Goal: Communication & Community: Ask a question

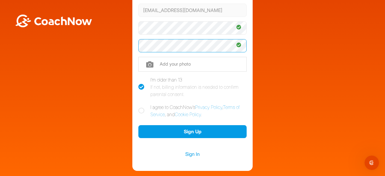
scroll to position [90, 0]
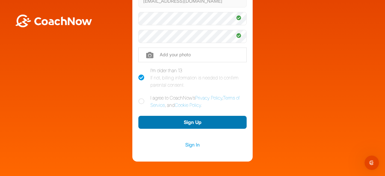
click at [185, 122] on button "Sign Up" at bounding box center [192, 122] width 108 height 13
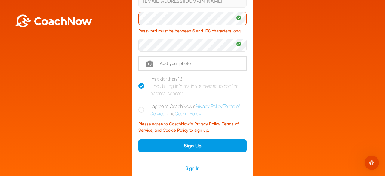
click at [139, 113] on icon at bounding box center [141, 110] width 6 height 6
click at [139, 107] on input "I agree to CoachNow's Privacy Policy , Terms of Service , and Cookie Policy ." at bounding box center [140, 105] width 4 height 4
checkbox input "true"
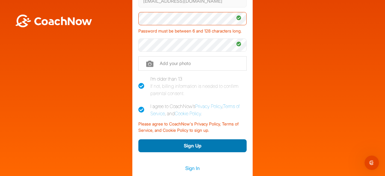
click at [197, 151] on button "Sign Up" at bounding box center [192, 145] width 108 height 13
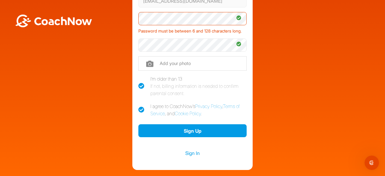
click at [154, 34] on div "Password must be between 6 and 128 characters long." at bounding box center [192, 29] width 108 height 9
click at [120, 15] on div "Welcome [PERSON_NAME] Sign up and join the Golf TrainingSpace created by [PERSO…" at bounding box center [192, 46] width 379 height 248
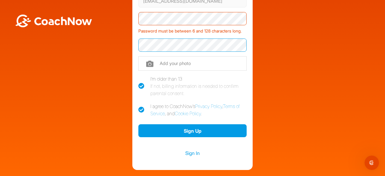
click at [77, 54] on div "Welcome [PERSON_NAME] Sign up and join the Golf TrainingSpace created by [PERSO…" at bounding box center [192, 46] width 379 height 248
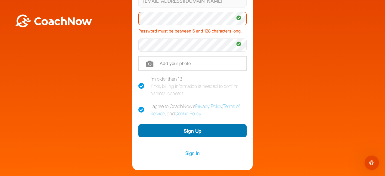
click at [196, 136] on button "Sign Up" at bounding box center [192, 130] width 108 height 13
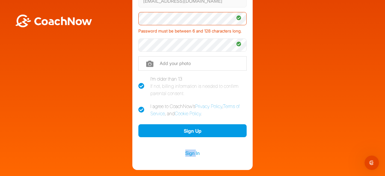
click at [196, 140] on div "Sign In" at bounding box center [192, 153] width 108 height 27
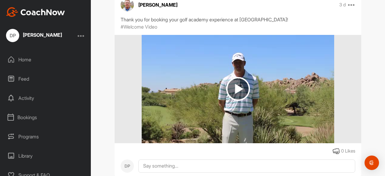
scroll to position [229, 0]
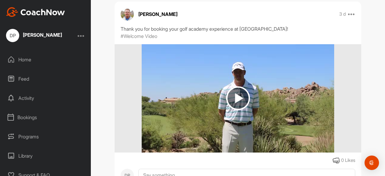
click at [236, 95] on img at bounding box center [238, 98] width 24 height 24
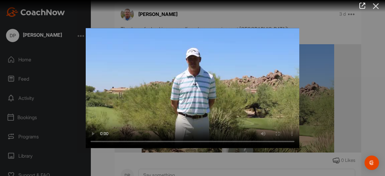
click at [375, 5] on icon at bounding box center [376, 6] width 14 height 11
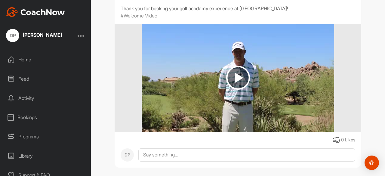
scroll to position [259, 0]
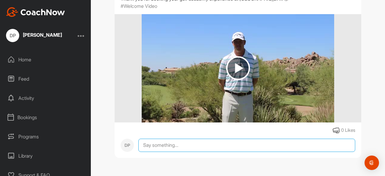
click at [143, 144] on textarea at bounding box center [246, 145] width 217 height 13
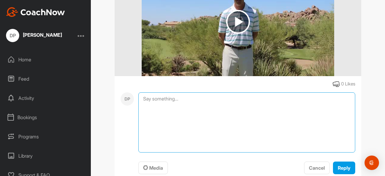
scroll to position [319, 0]
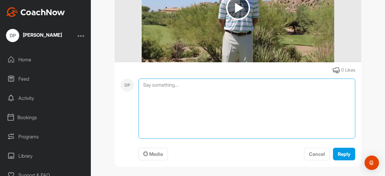
click at [184, 83] on textarea at bounding box center [246, 109] width 217 height 60
click at [142, 96] on textarea at bounding box center [246, 109] width 217 height 60
drag, startPoint x: 142, startPoint y: 96, endPoint x: 144, endPoint y: 93, distance: 4.3
click at [144, 93] on textarea at bounding box center [246, 109] width 217 height 60
type textarea "L"
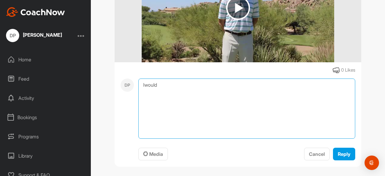
click at [142, 83] on textarea "Iwould" at bounding box center [246, 109] width 217 height 60
click at [142, 84] on textarea "Iwould" at bounding box center [246, 109] width 217 height 60
click at [158, 86] on textarea "I would" at bounding box center [246, 109] width 217 height 60
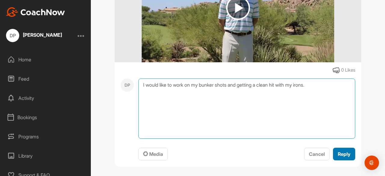
type textarea "I would like to work on my bunker shots and getting a clean hit with my irons."
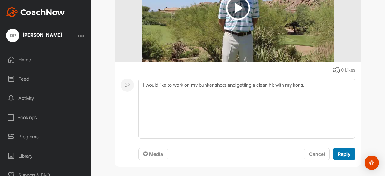
click at [340, 153] on span "Reply" at bounding box center [344, 154] width 13 height 6
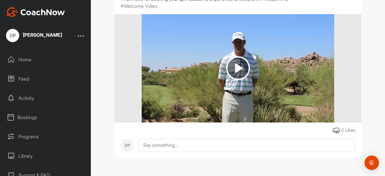
scroll to position [304, 0]
